Goal: Task Accomplishment & Management: Complete application form

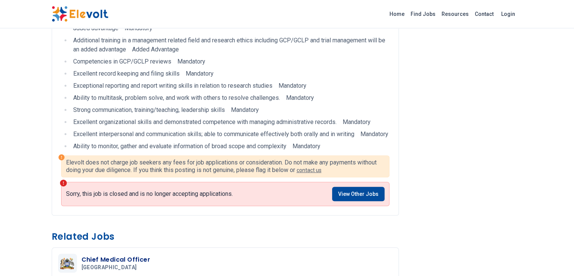
click at [377, 187] on link "View Other Jobs" at bounding box center [358, 194] width 52 height 14
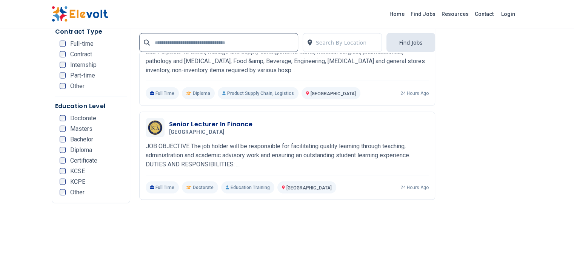
scroll to position [1428, 0]
